Goal: Information Seeking & Learning: Learn about a topic

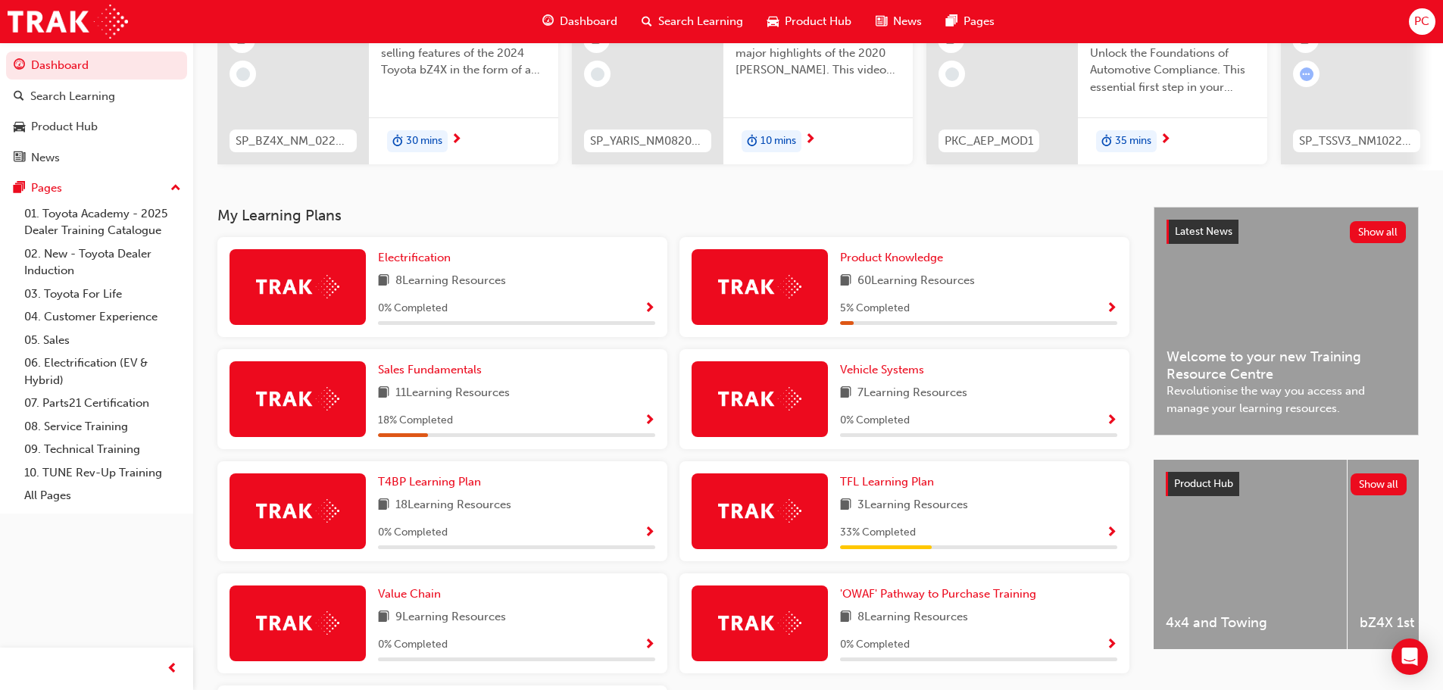
scroll to position [227, 0]
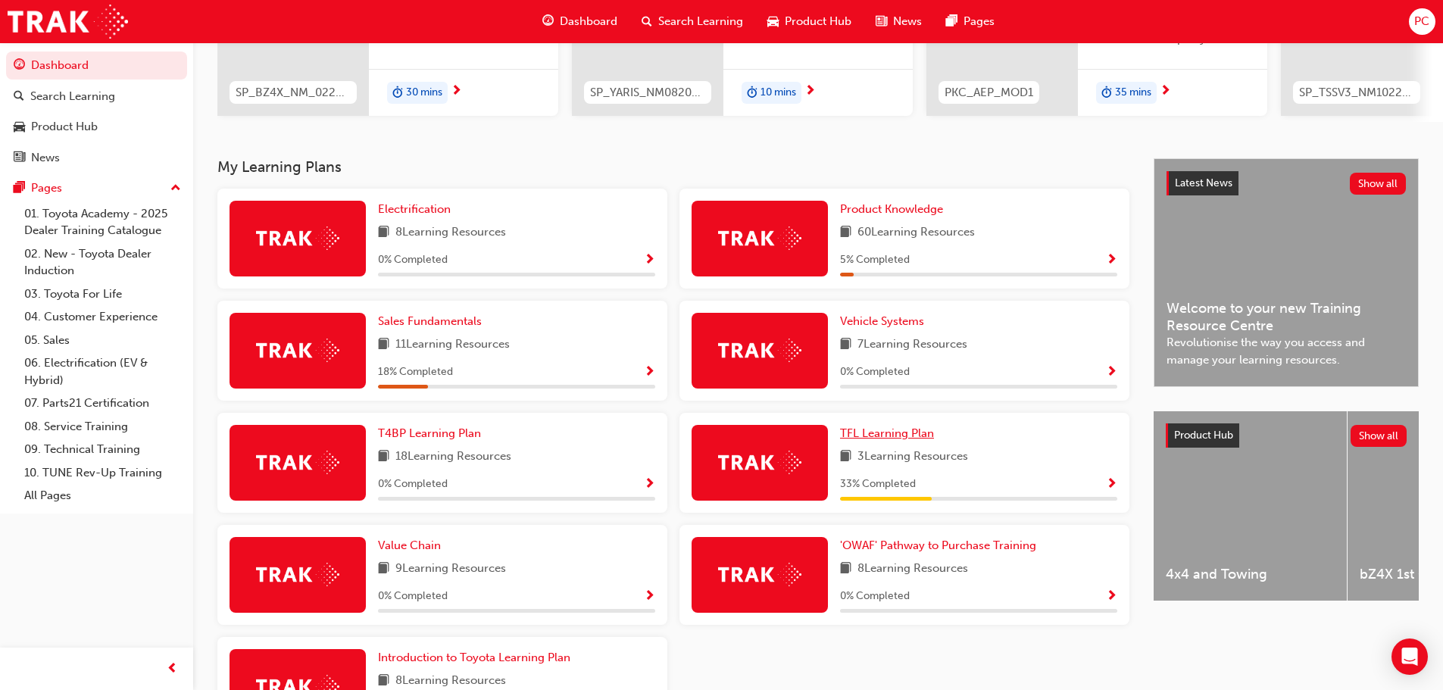
click at [874, 440] on span "TFL Learning Plan" at bounding box center [887, 433] width 94 height 14
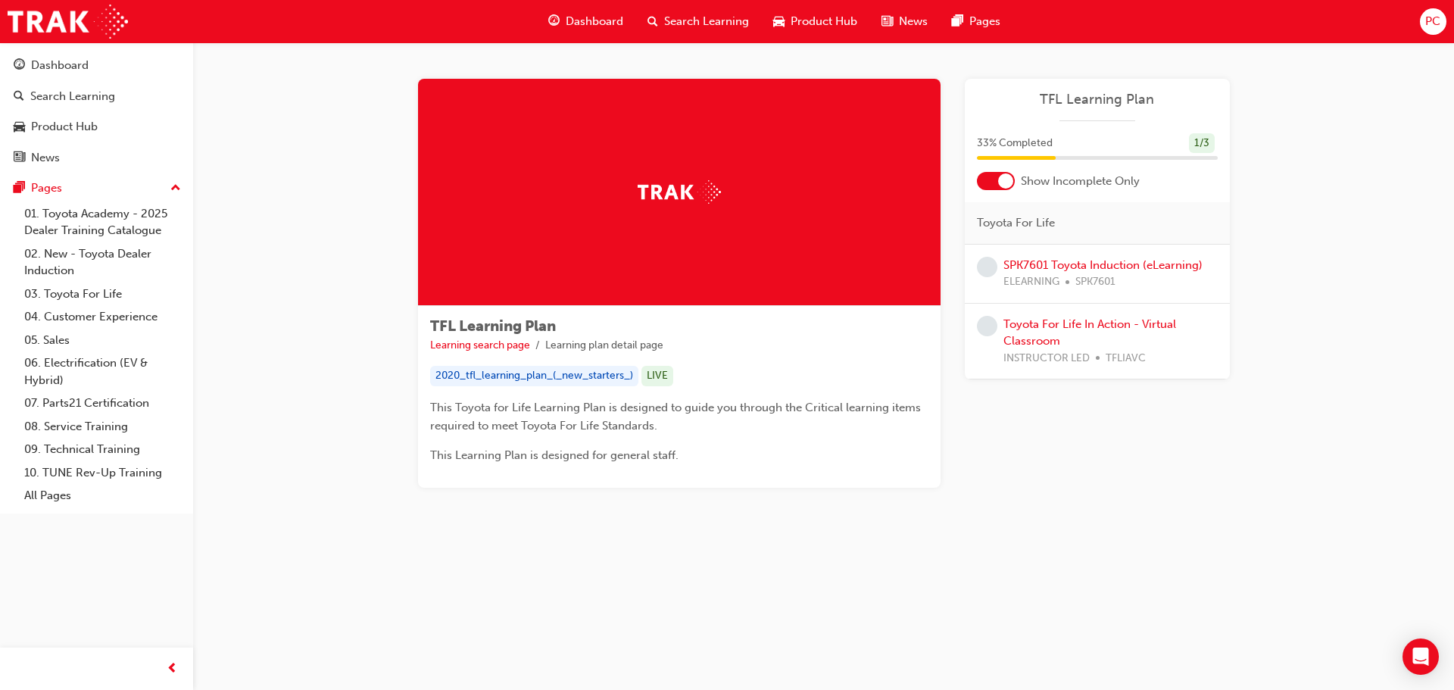
click at [582, 13] on span "Dashboard" at bounding box center [595, 21] width 58 height 17
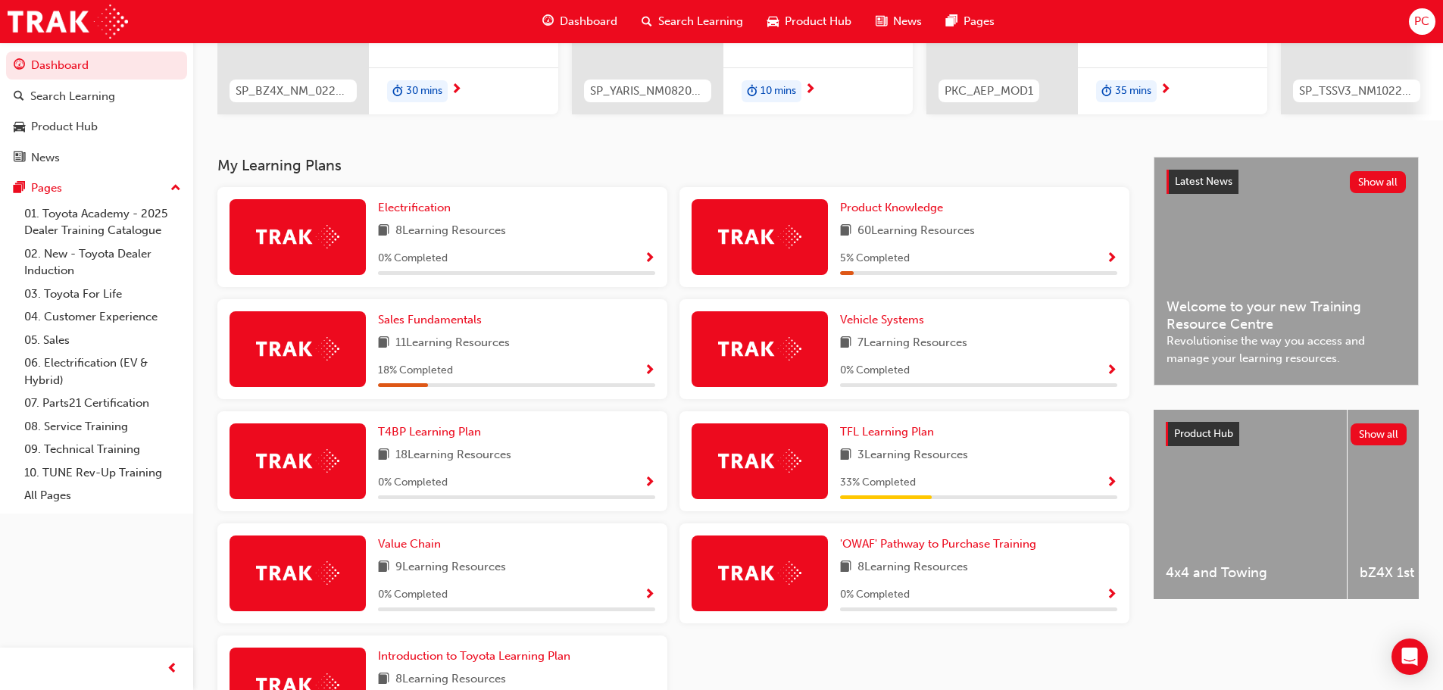
scroll to position [303, 0]
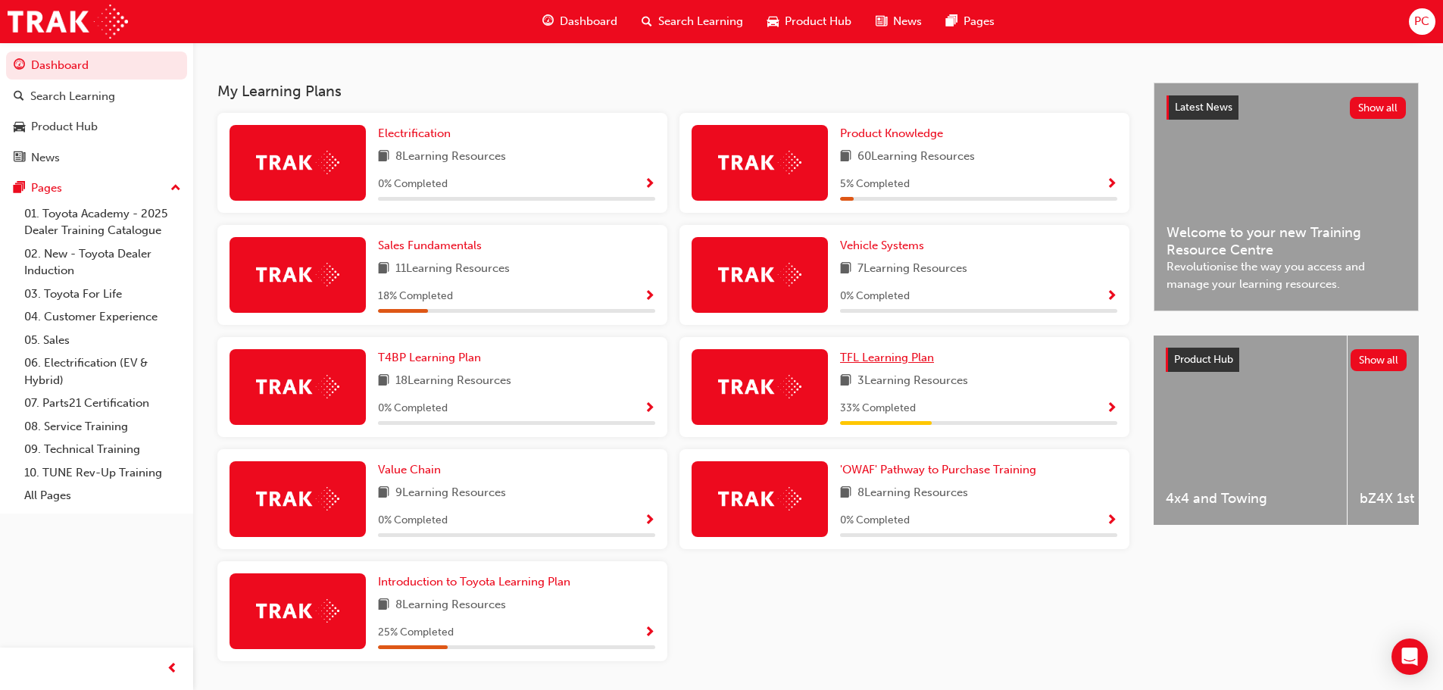
click at [886, 361] on span "TFL Learning Plan" at bounding box center [887, 358] width 94 height 14
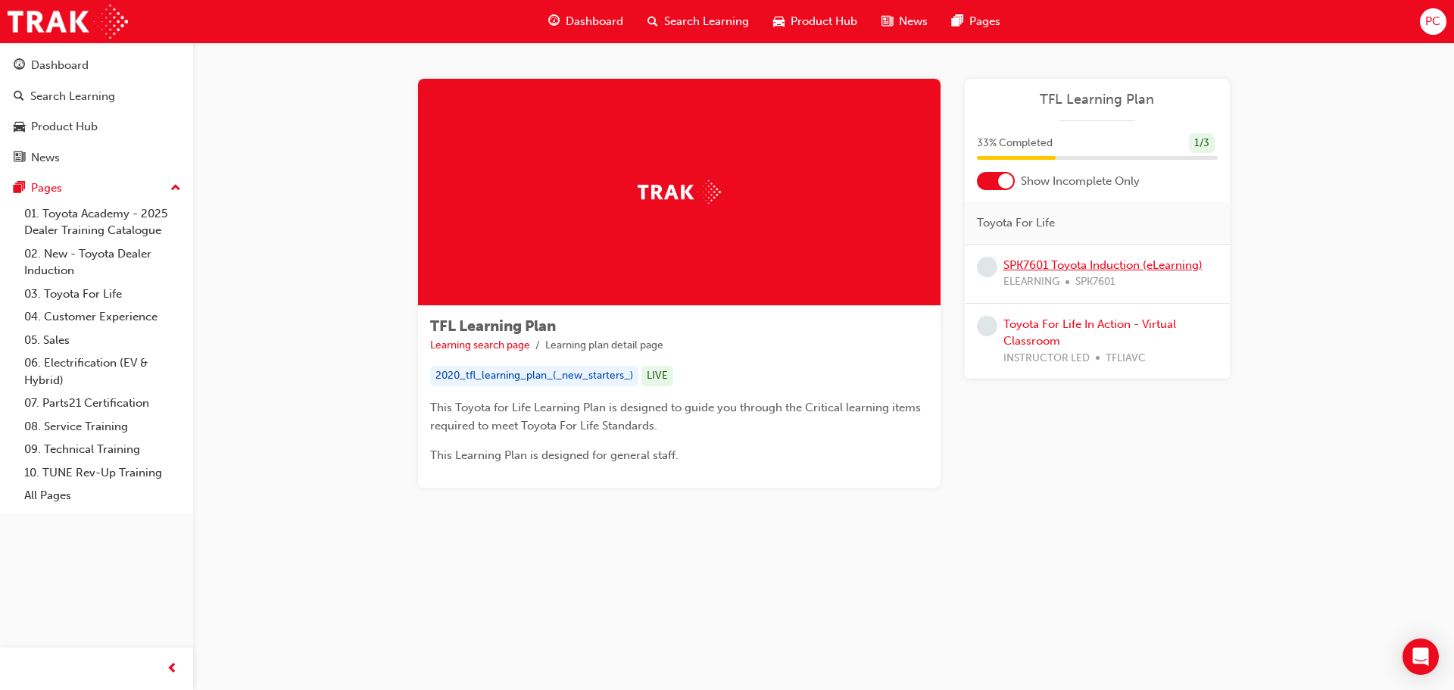
click at [1108, 269] on link "SPK7601 Toyota Induction (eLearning)" at bounding box center [1103, 265] width 199 height 14
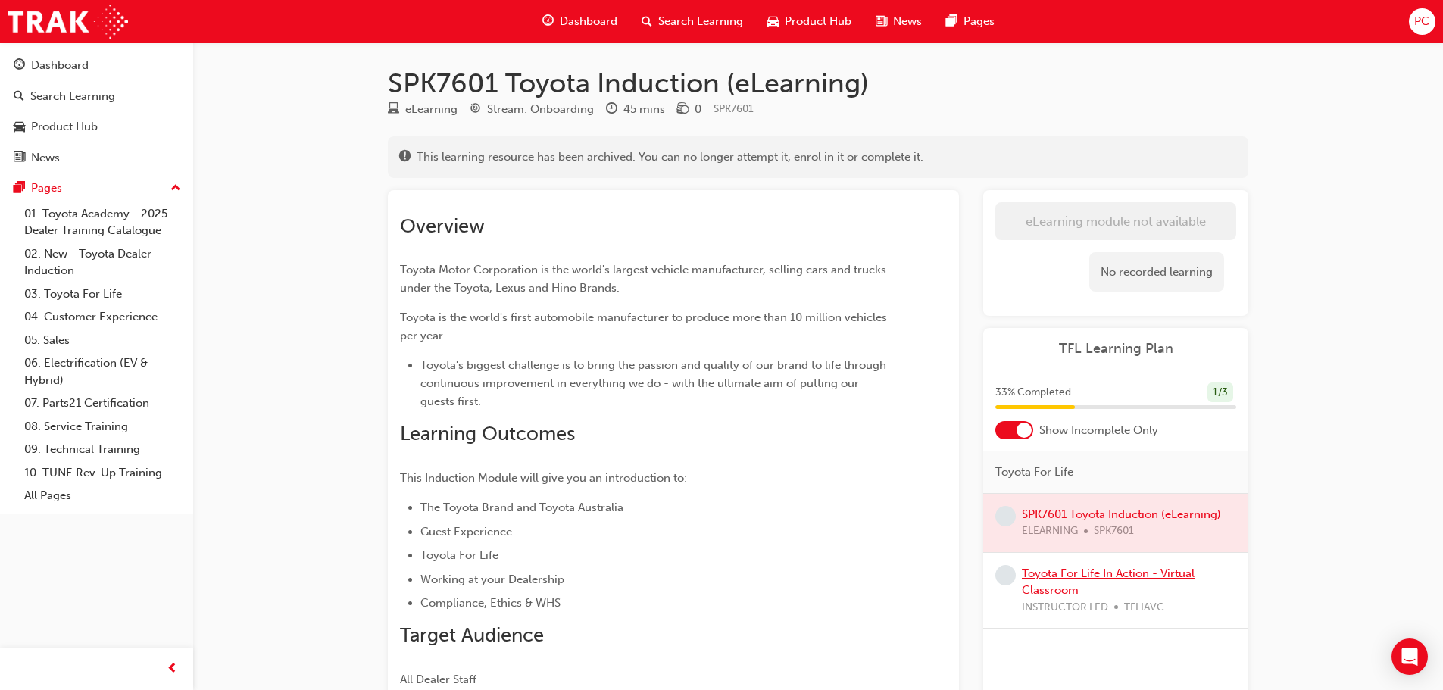
click at [1067, 573] on link "Toyota For Life In Action - Virtual Classroom" at bounding box center [1108, 582] width 173 height 31
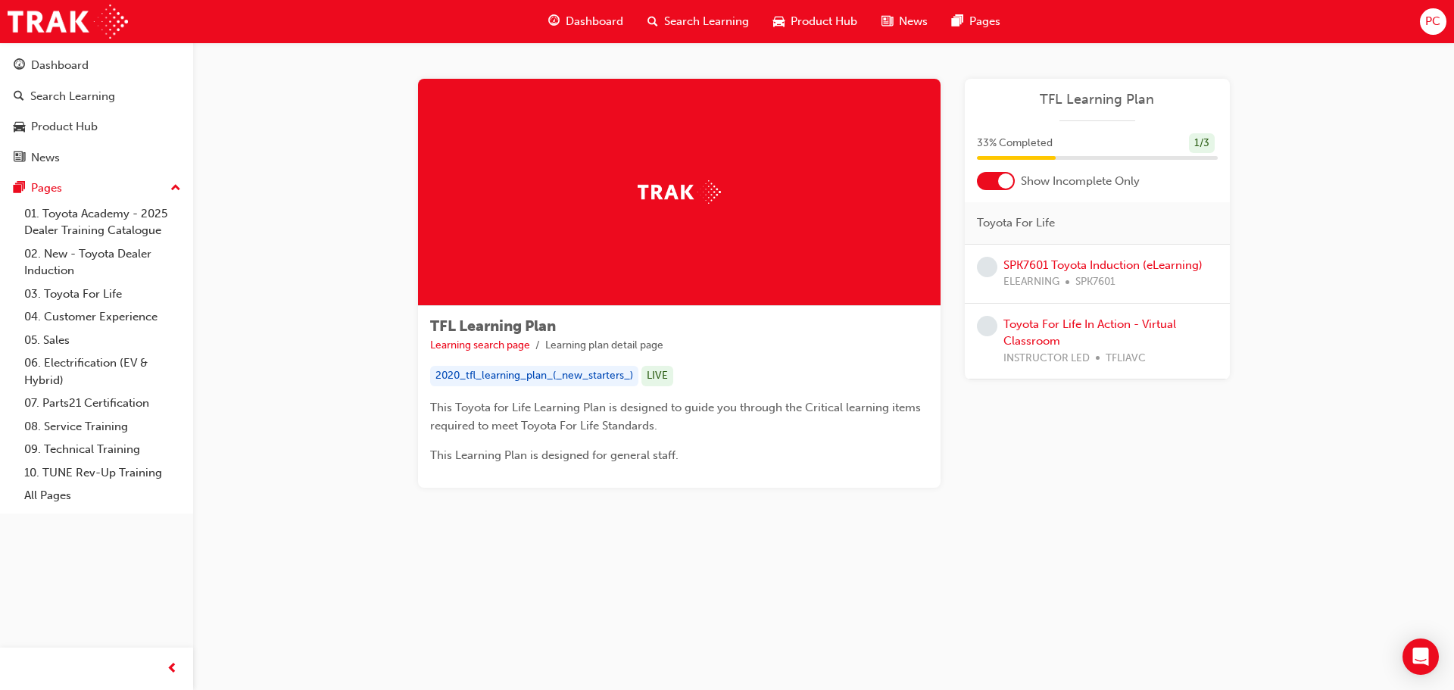
click at [1008, 186] on div at bounding box center [1005, 180] width 15 height 15
click at [988, 181] on div at bounding box center [986, 180] width 15 height 15
click at [988, 181] on div at bounding box center [996, 181] width 38 height 18
click at [1073, 270] on link "SPK7601 Toyota Induction (eLearning)" at bounding box center [1103, 265] width 199 height 14
click at [1109, 328] on link "Toyota For Life In Action - Virtual Classroom" at bounding box center [1090, 332] width 173 height 31
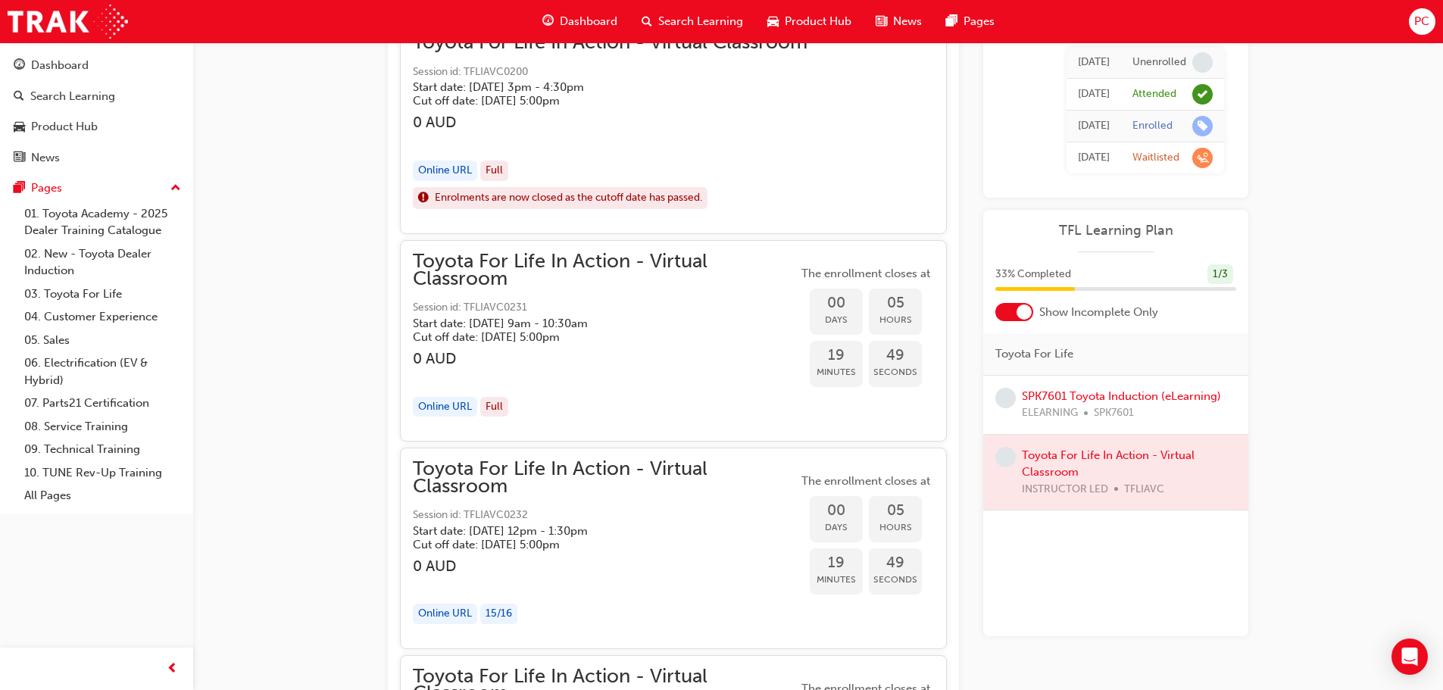
scroll to position [1818, 0]
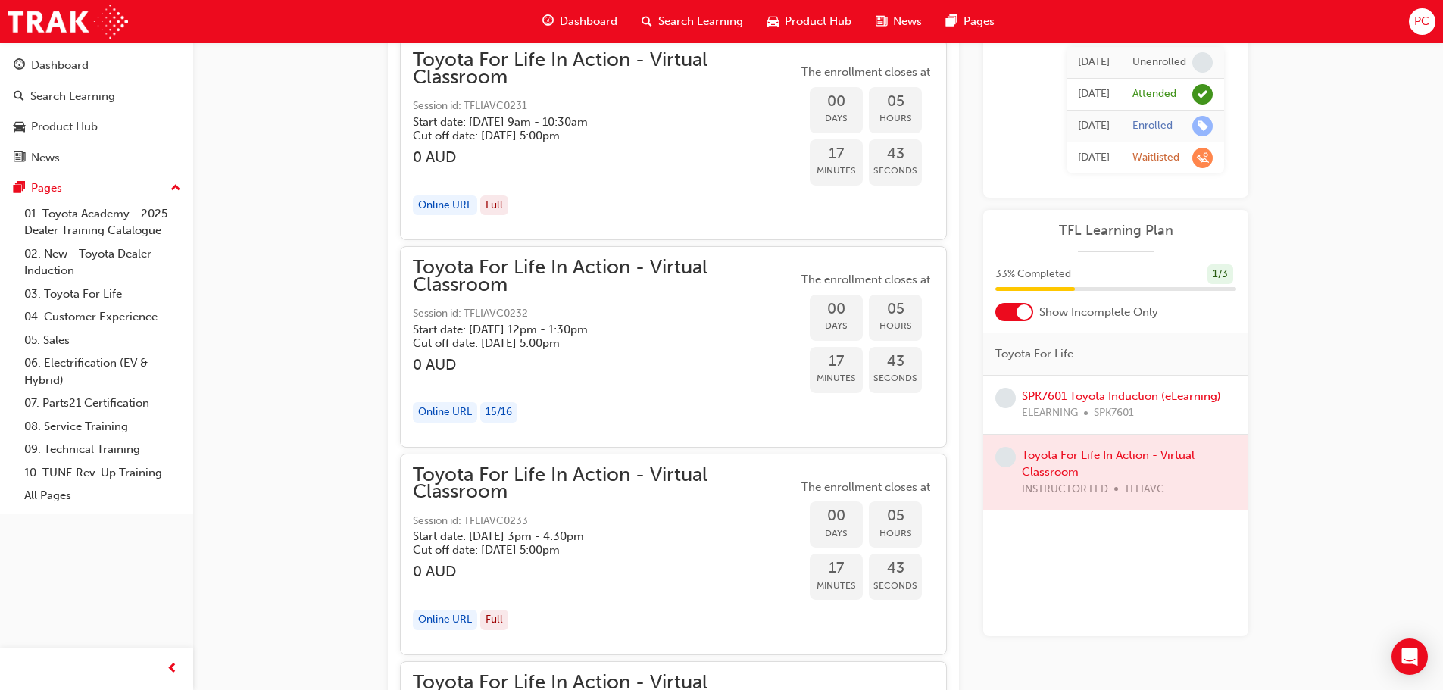
click at [1091, 451] on div at bounding box center [1115, 473] width 265 height 76
click at [1054, 398] on link "SPK7601 Toyota Induction (eLearning)" at bounding box center [1121, 396] width 199 height 14
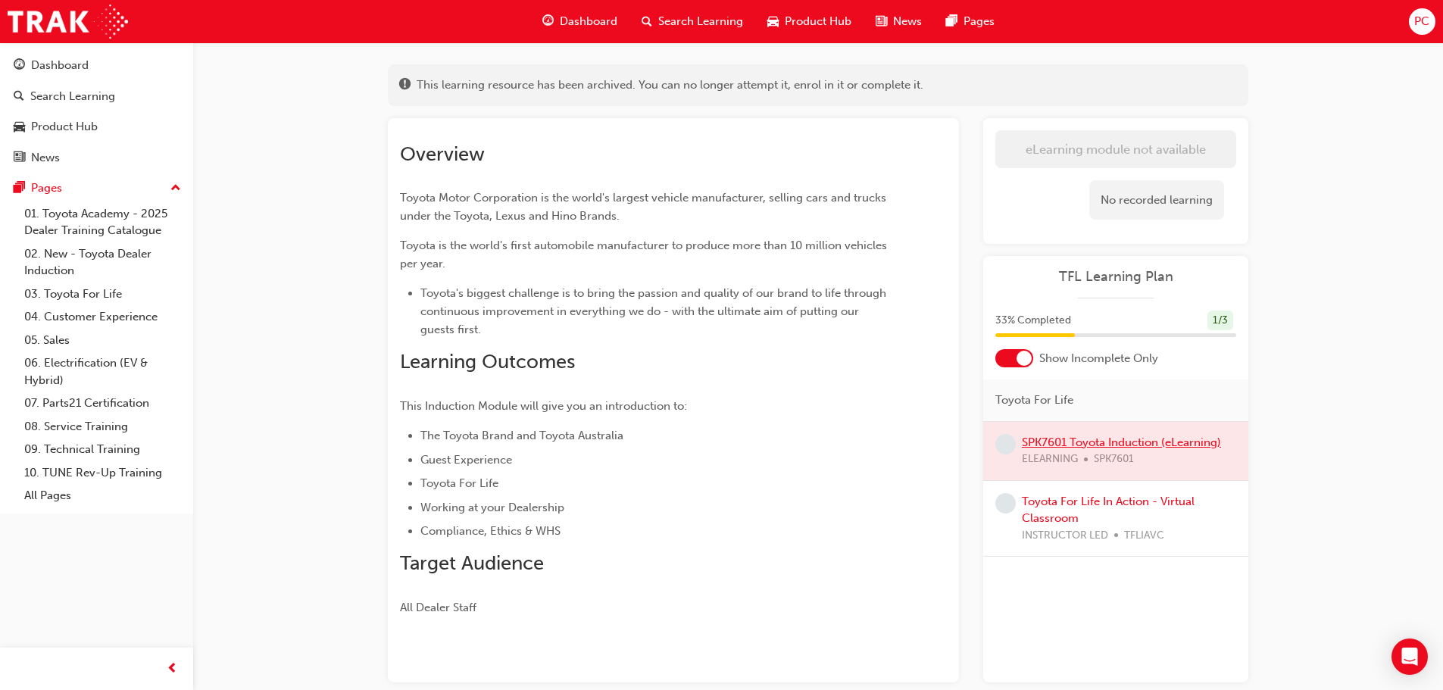
scroll to position [151, 0]
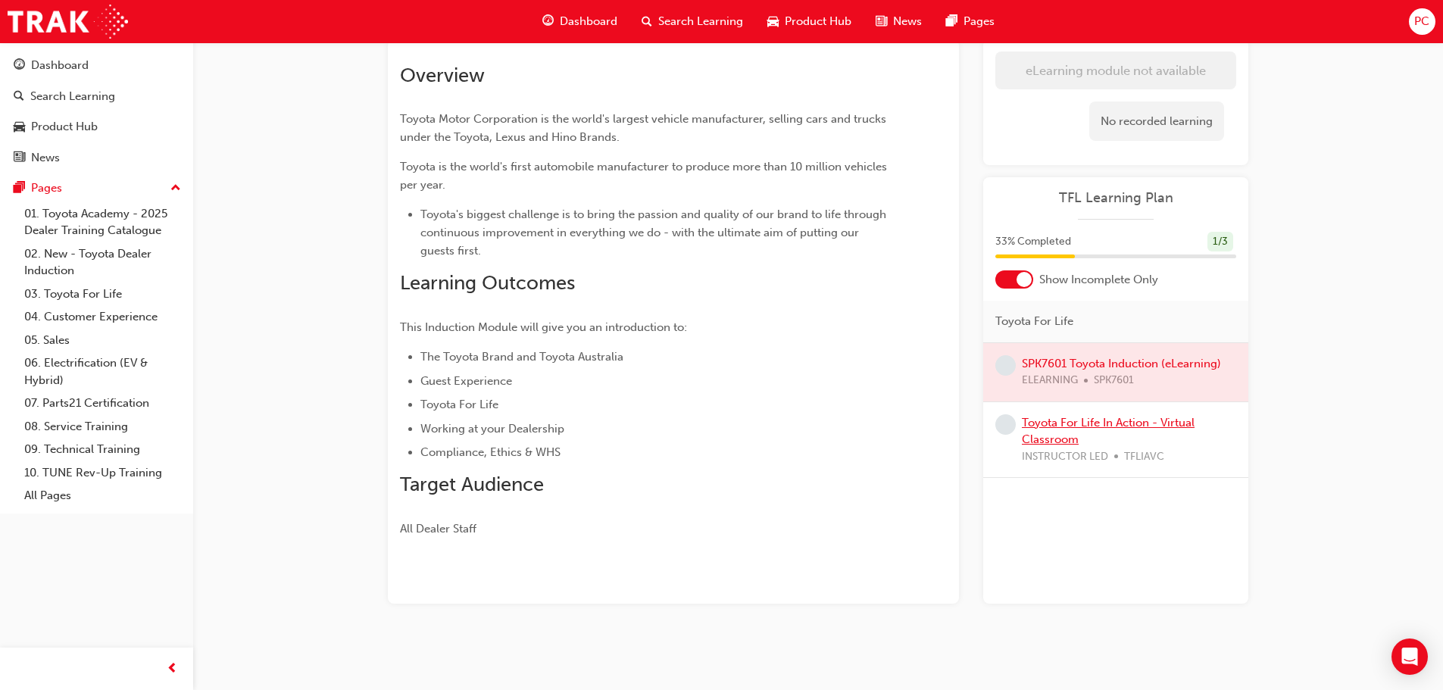
click at [1048, 425] on link "Toyota For Life In Action - Virtual Classroom" at bounding box center [1108, 431] width 173 height 31
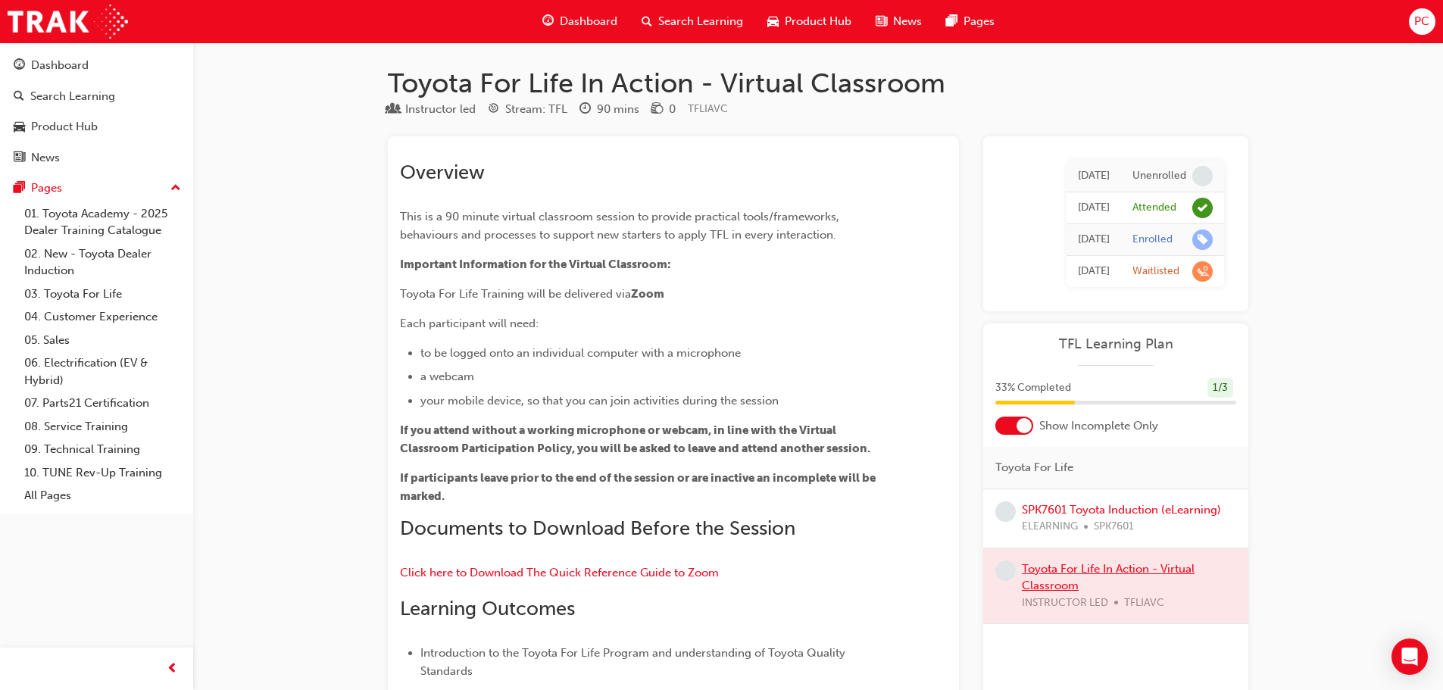
scroll to position [76, 0]
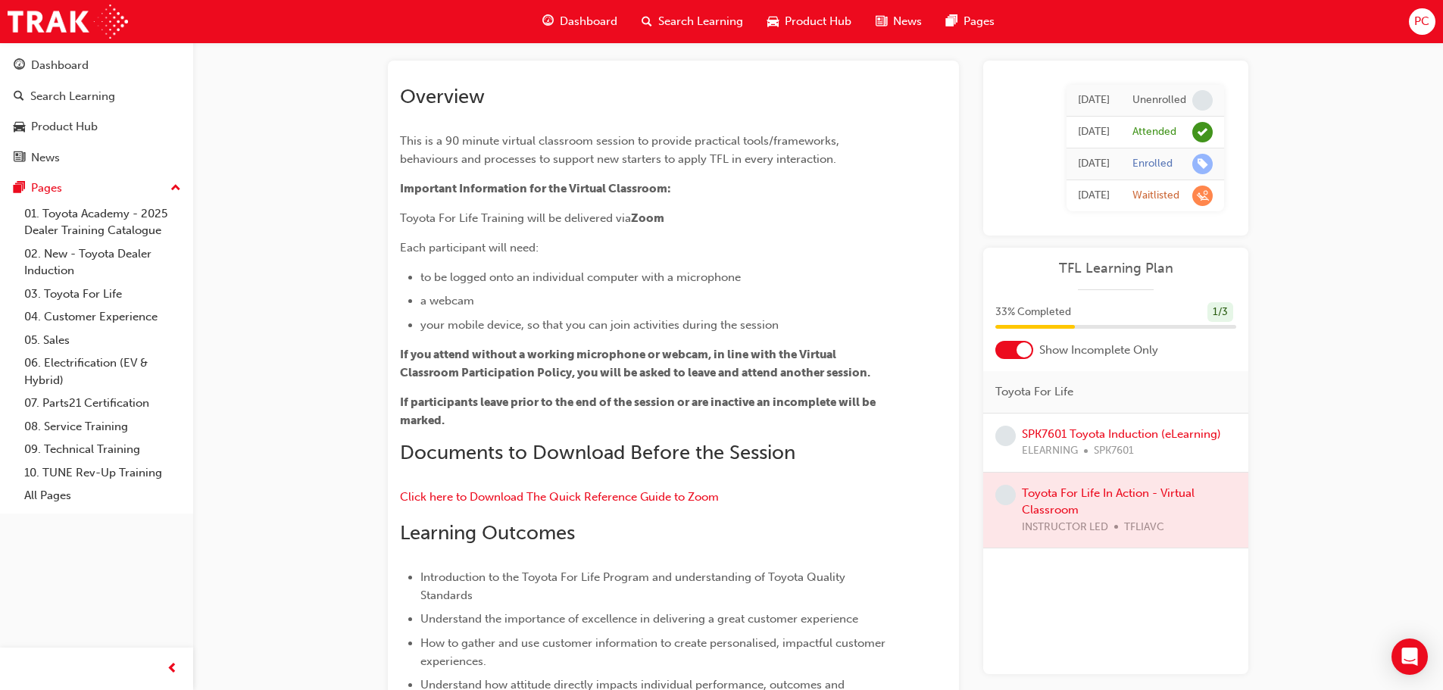
click at [1023, 344] on div at bounding box center [1024, 349] width 15 height 15
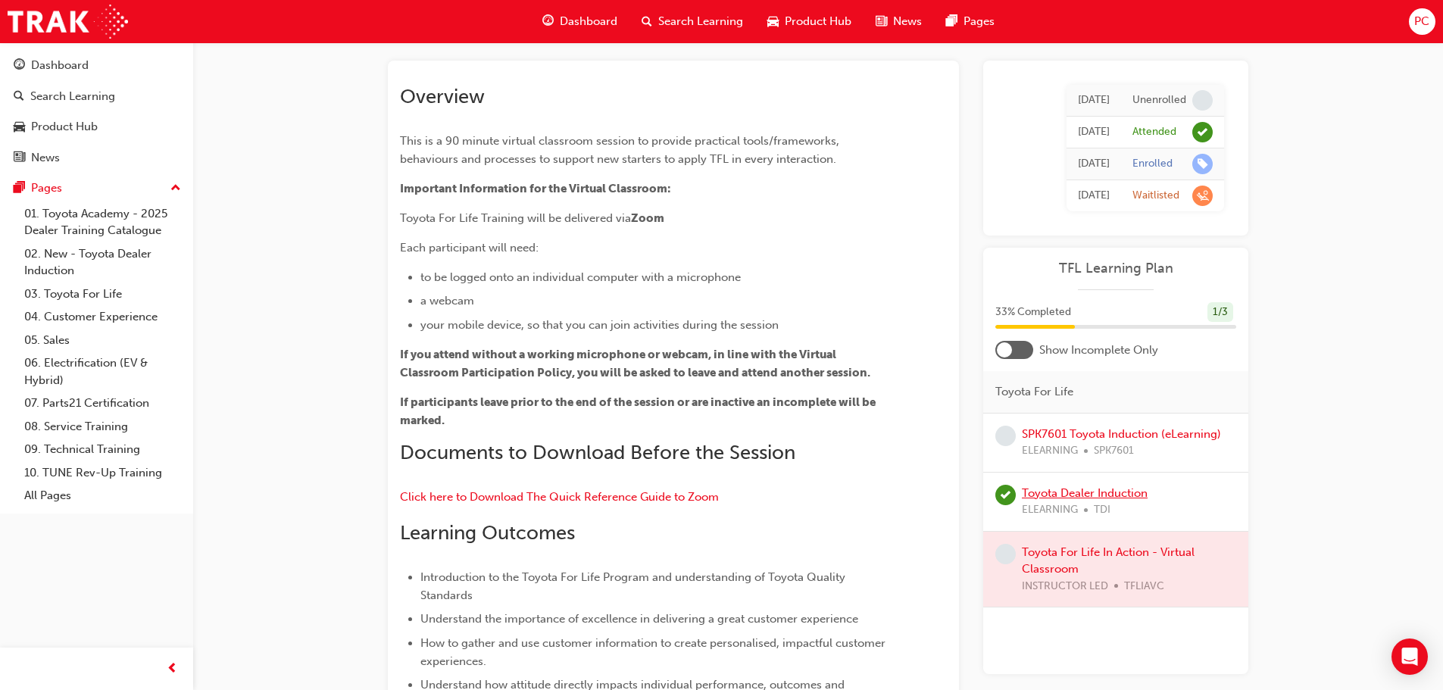
click at [1045, 494] on link "Toyota Dealer Induction" at bounding box center [1085, 493] width 126 height 14
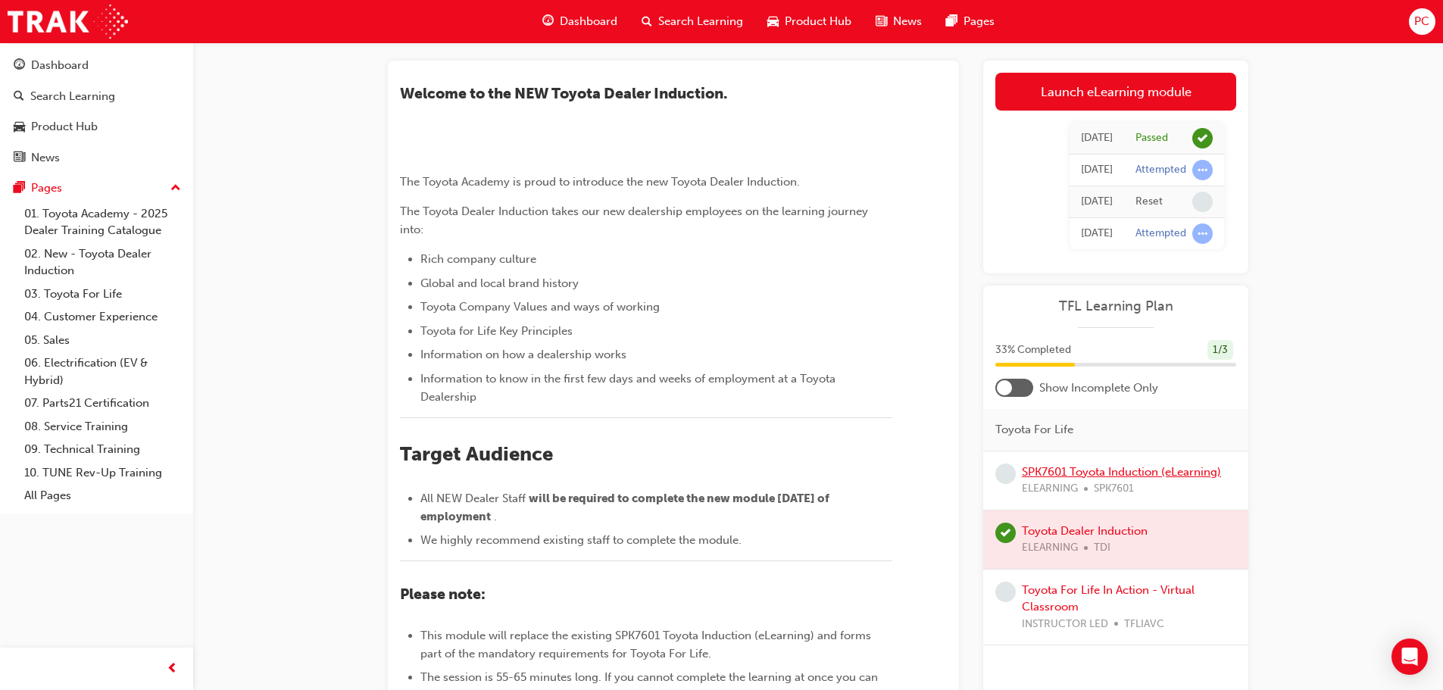
click at [1187, 466] on link "SPK7601 Toyota Induction (eLearning)" at bounding box center [1121, 472] width 199 height 14
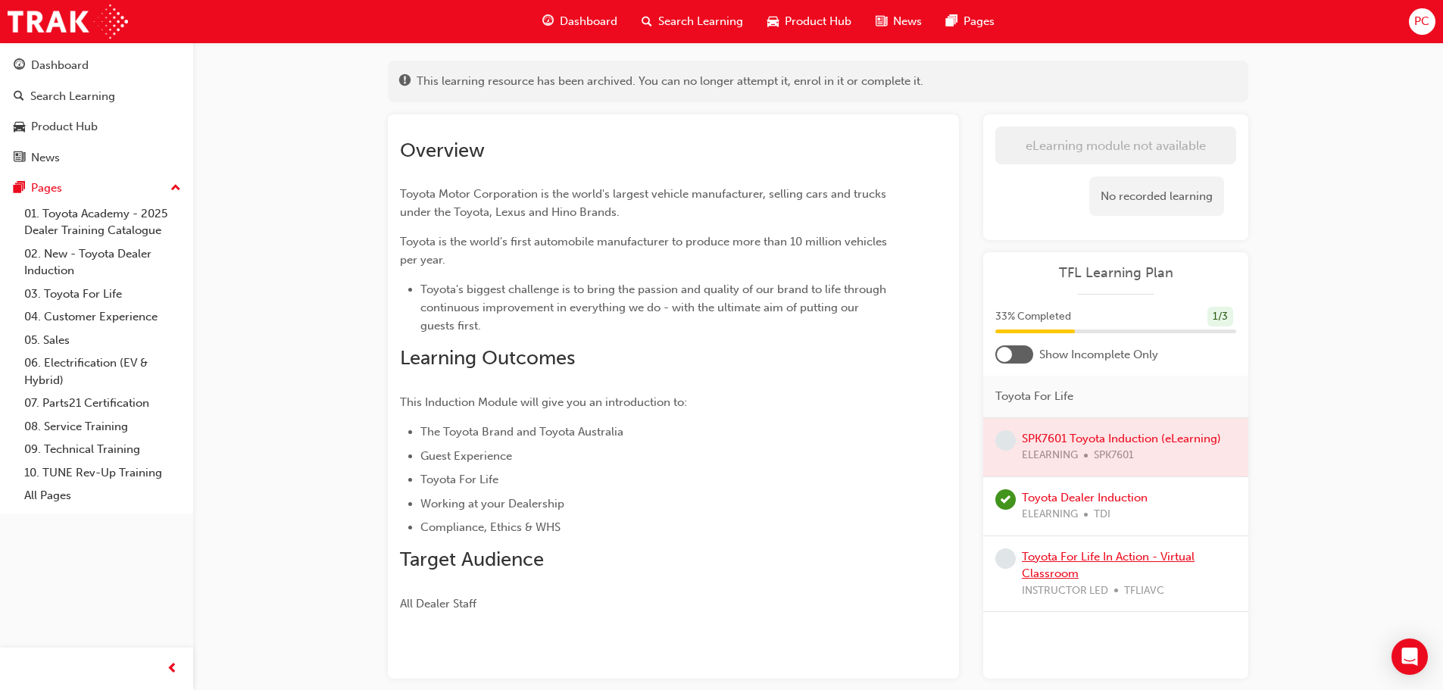
click at [1171, 553] on link "Toyota For Life In Action - Virtual Classroom" at bounding box center [1108, 565] width 173 height 31
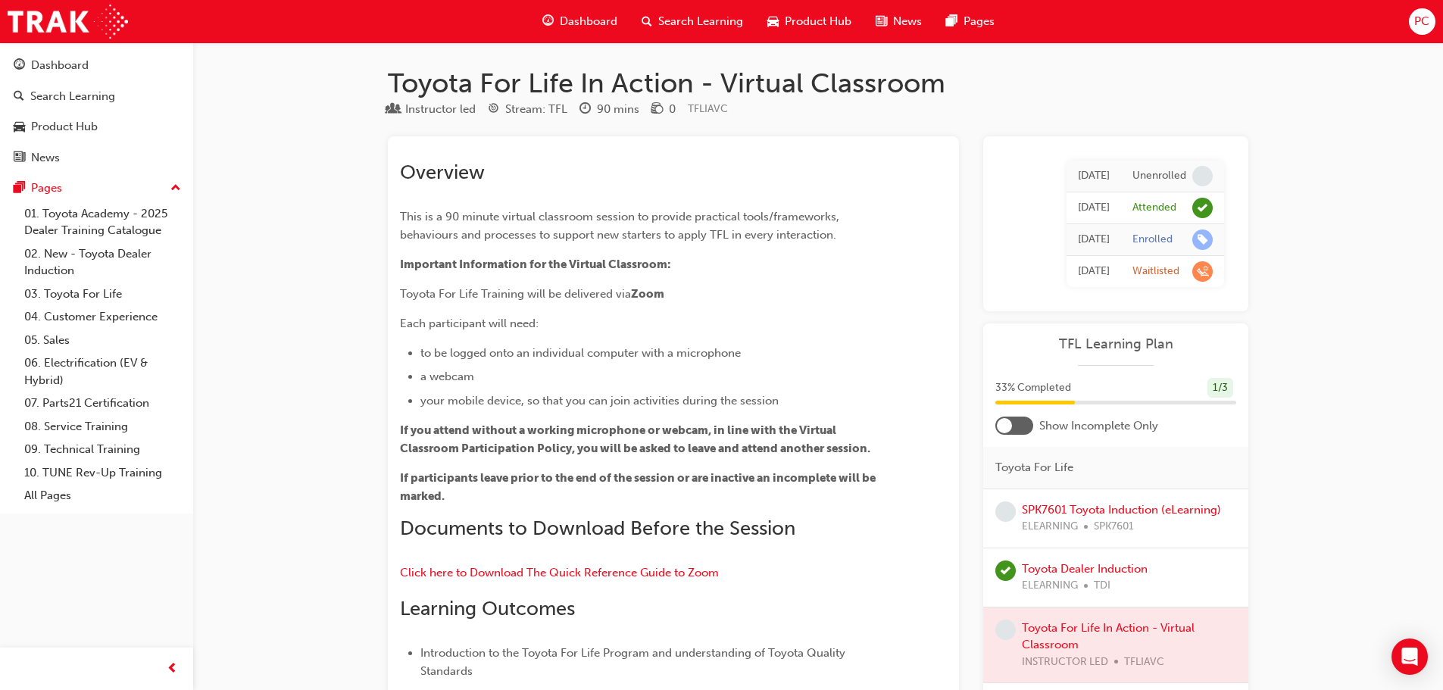
click at [587, 17] on span "Dashboard" at bounding box center [589, 21] width 58 height 17
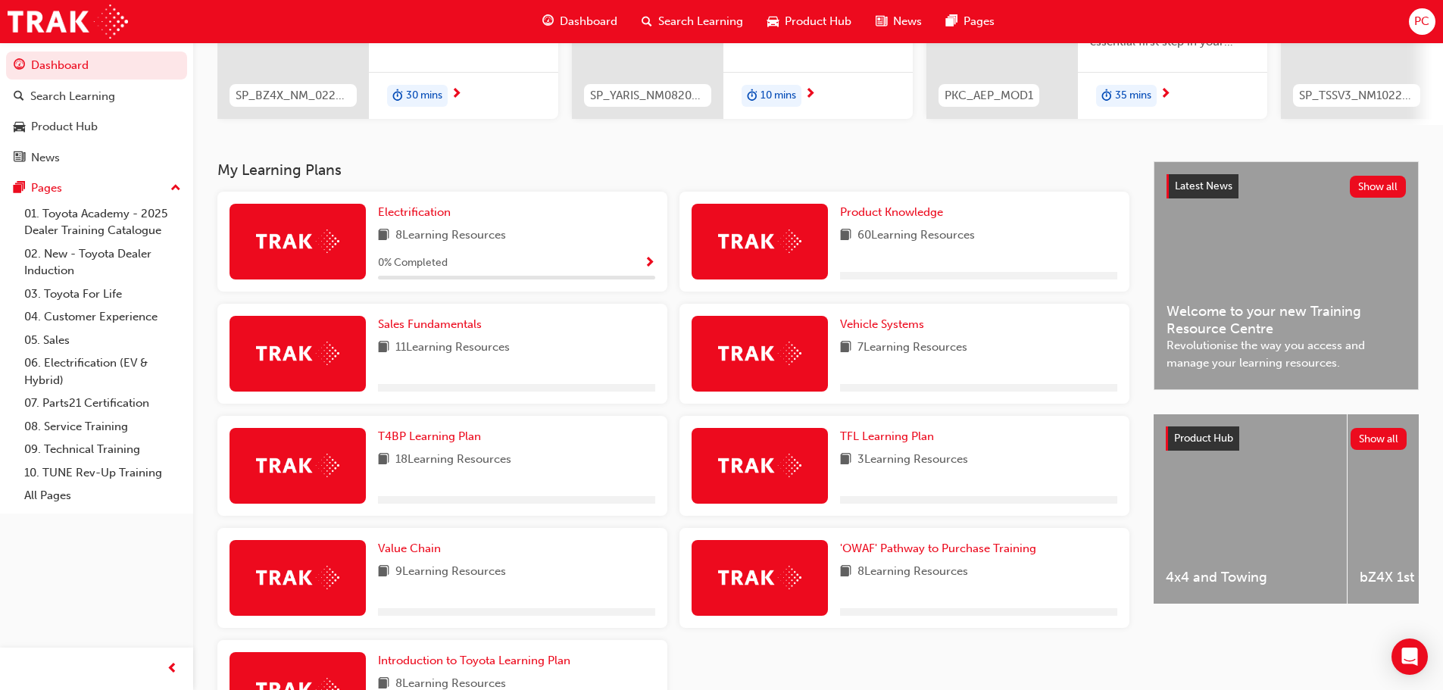
scroll to position [227, 0]
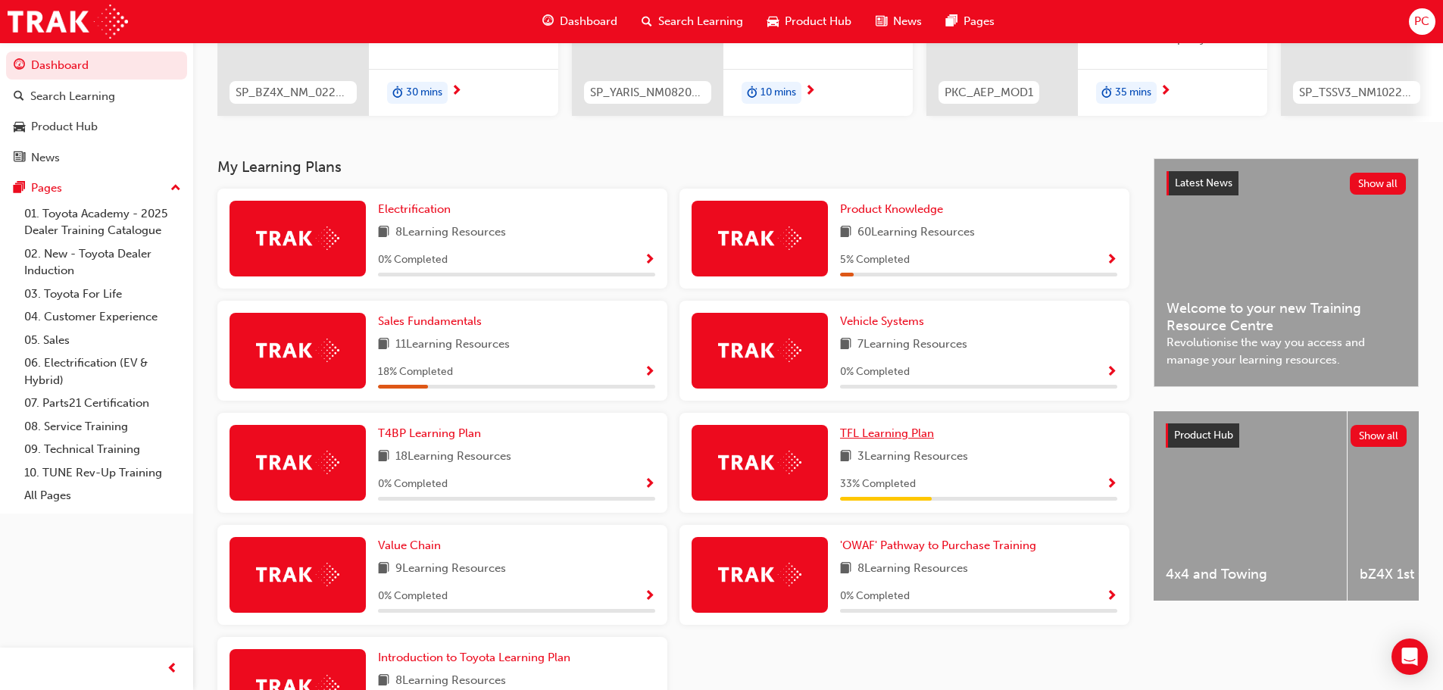
click at [907, 439] on span "TFL Learning Plan" at bounding box center [887, 433] width 94 height 14
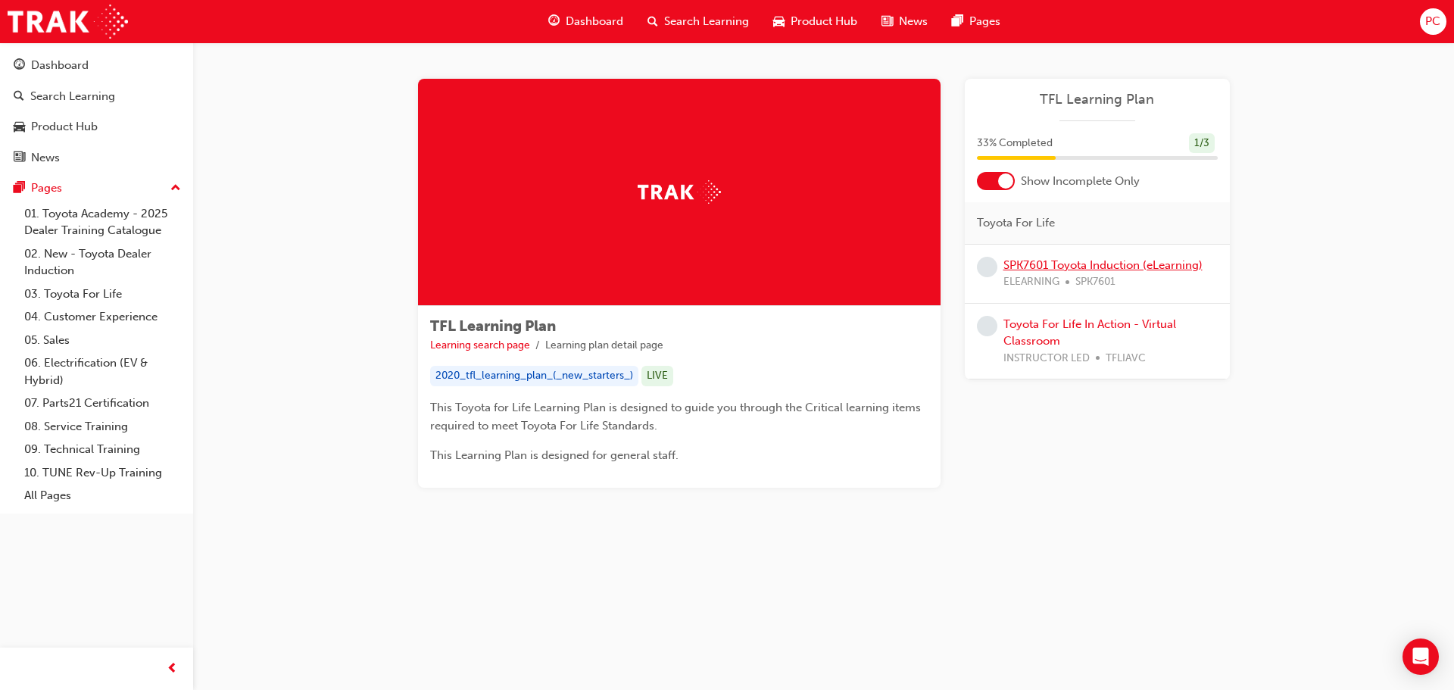
click at [1160, 265] on link "SPK7601 Toyota Induction (eLearning)" at bounding box center [1103, 265] width 199 height 14
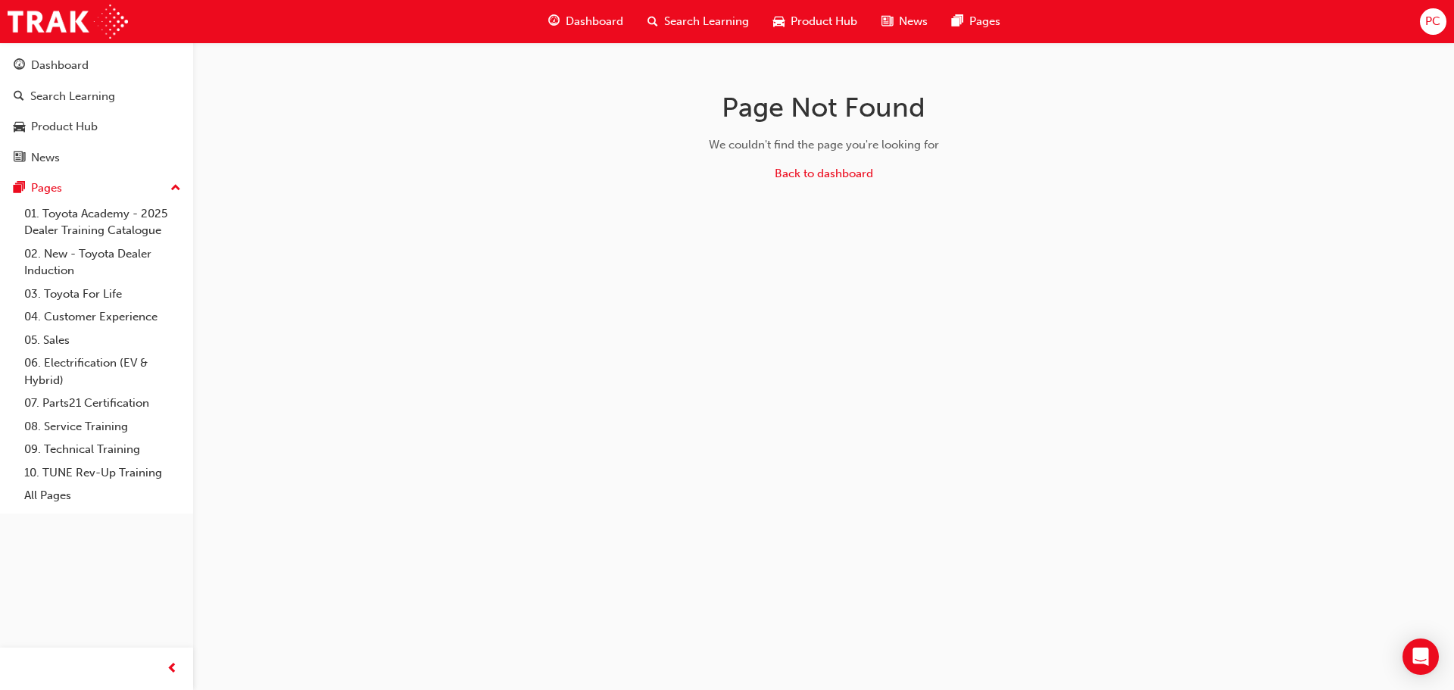
click at [599, 23] on span "Dashboard" at bounding box center [595, 21] width 58 height 17
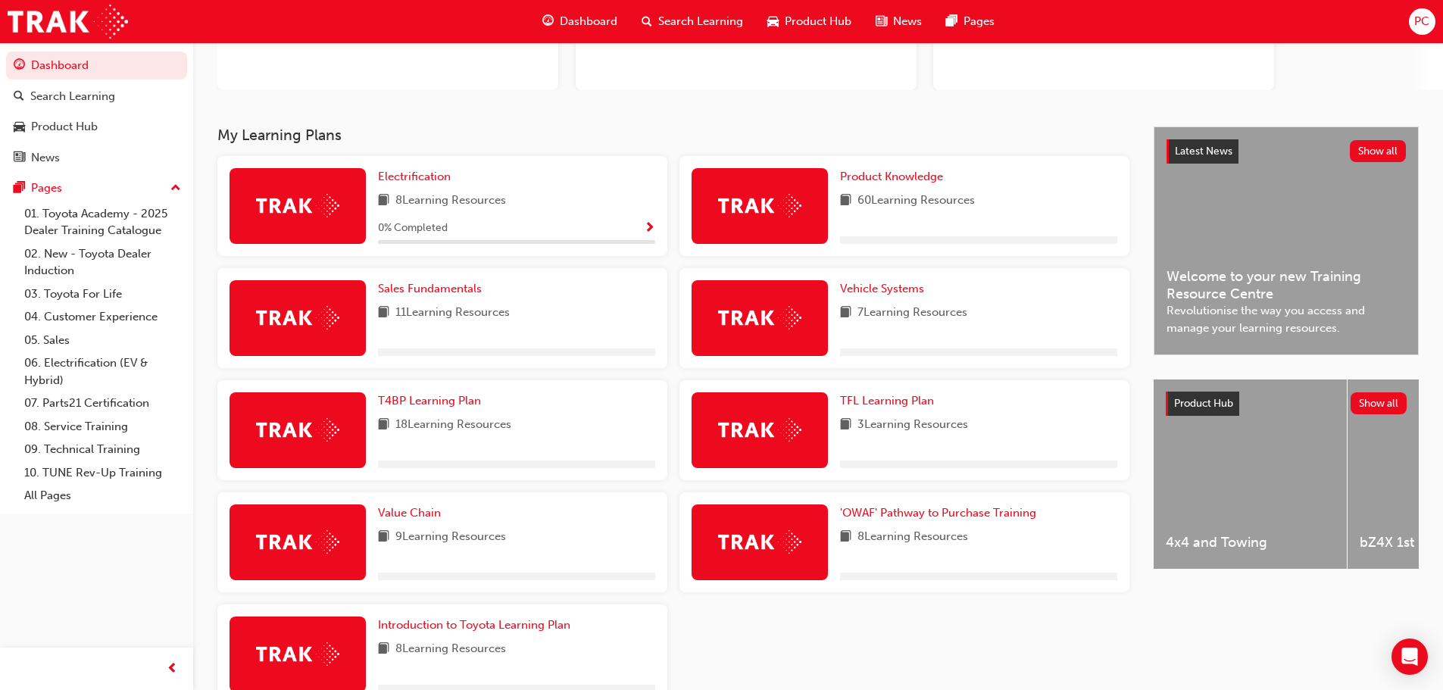
scroll to position [227, 0]
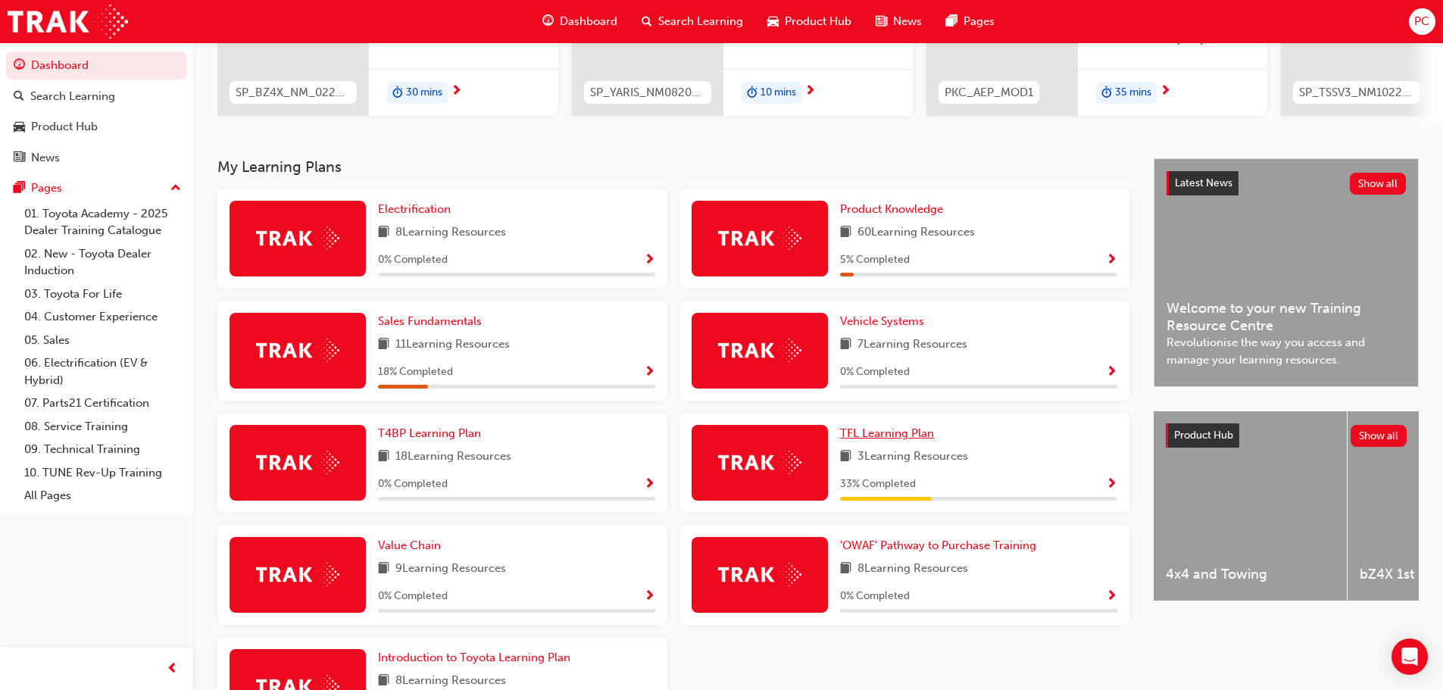
click at [871, 439] on span "TFL Learning Plan" at bounding box center [887, 433] width 94 height 14
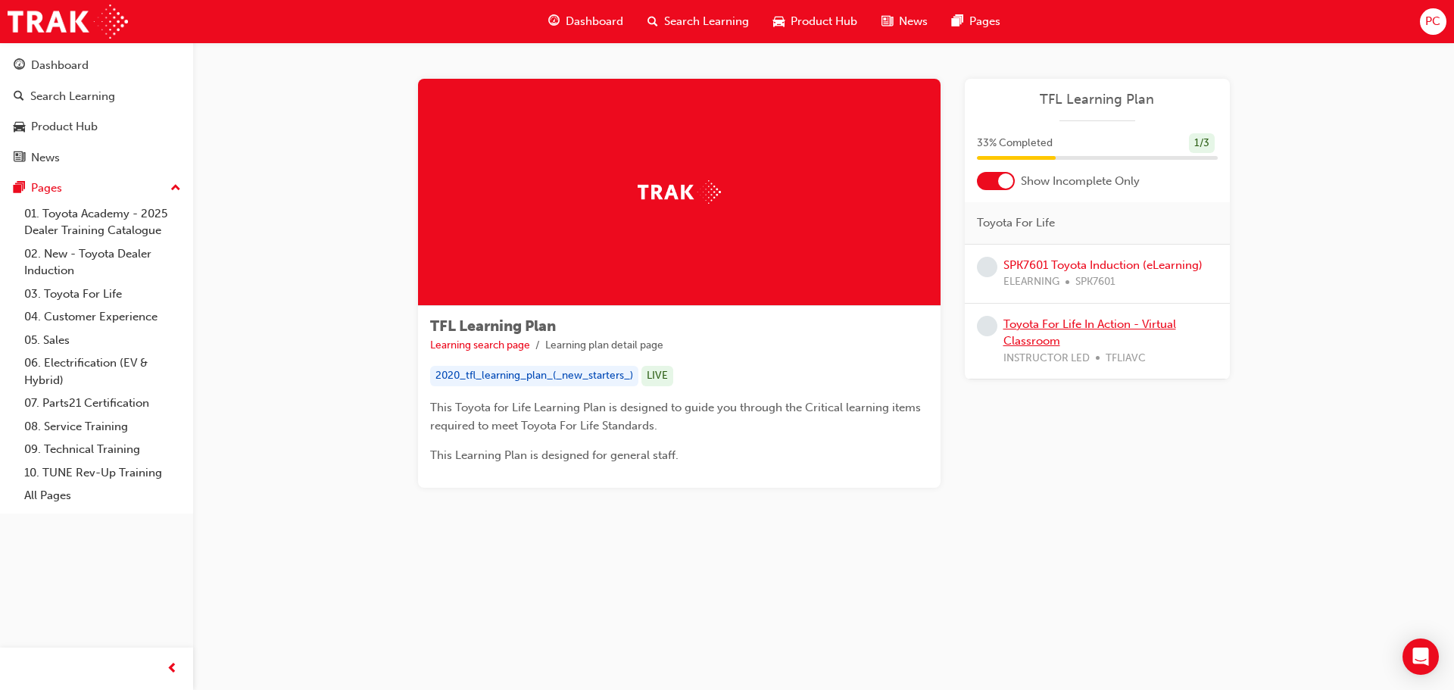
click at [1083, 329] on link "Toyota For Life In Action - Virtual Classroom" at bounding box center [1090, 332] width 173 height 31
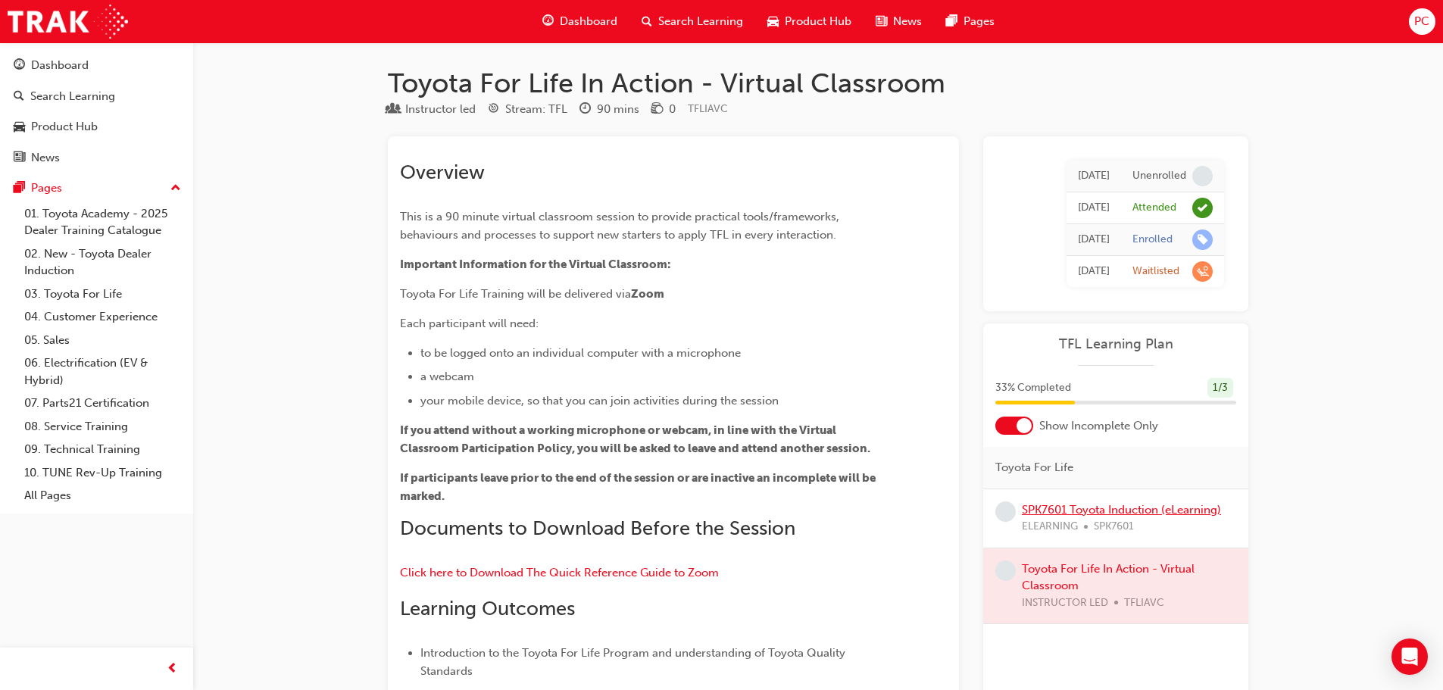
click at [1167, 510] on link "SPK7601 Toyota Induction (eLearning)" at bounding box center [1121, 510] width 199 height 14
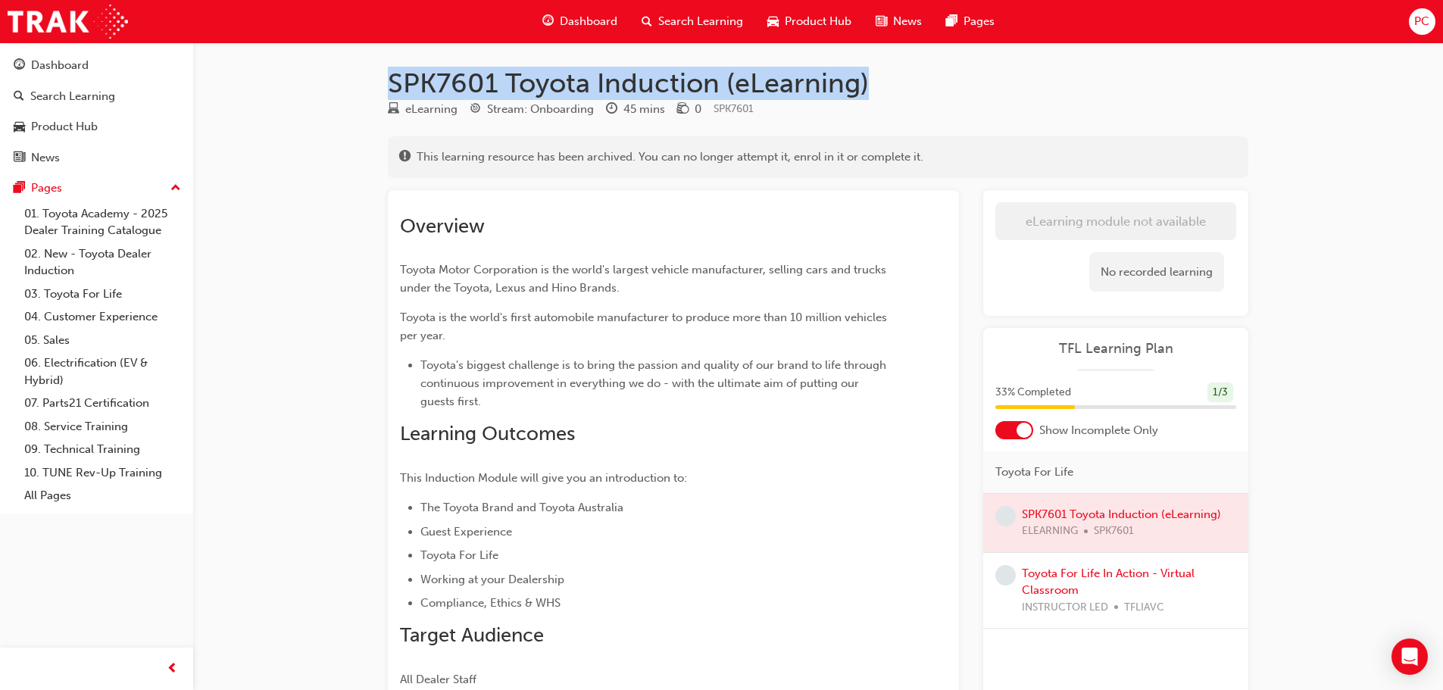
drag, startPoint x: 870, startPoint y: 77, endPoint x: 347, endPoint y: 77, distance: 523.4
click at [347, 77] on div "SPK7601 Toyota Induction (eLearning) eLearning Stream: Onboarding 45 mins 0 SPK…" at bounding box center [721, 420] width 1443 height 841
copy h1 "SPK7601 Toyota Induction (eLearning)"
click at [1139, 577] on link "Toyota For Life In Action - Virtual Classroom" at bounding box center [1108, 582] width 173 height 31
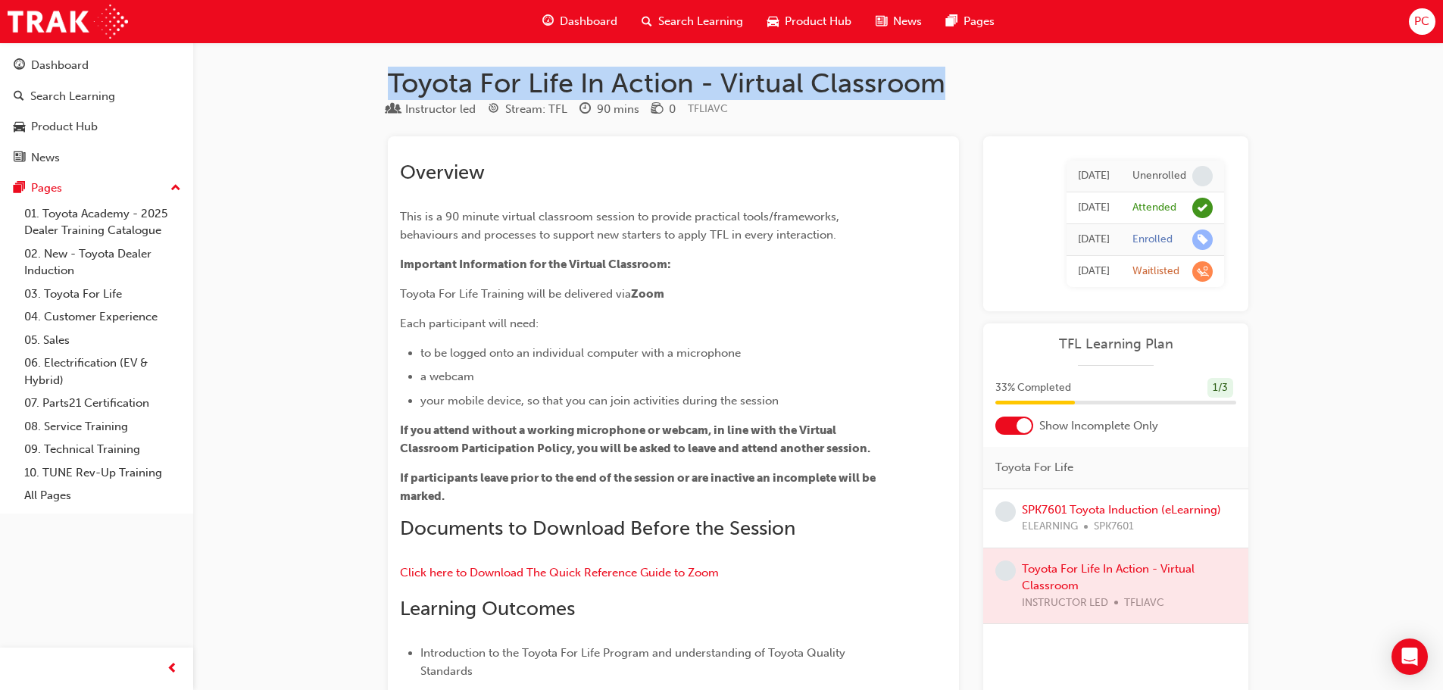
drag, startPoint x: 948, startPoint y: 86, endPoint x: 292, endPoint y: 86, distance: 655.2
copy h1 "Toyota For Life In Action - Virtual Classroom"
